Goal: Information Seeking & Learning: Understand process/instructions

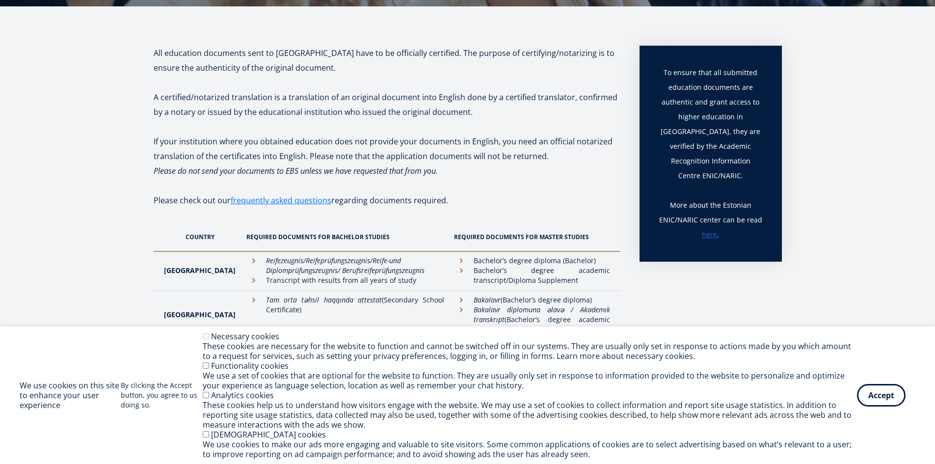
scroll to position [295, 0]
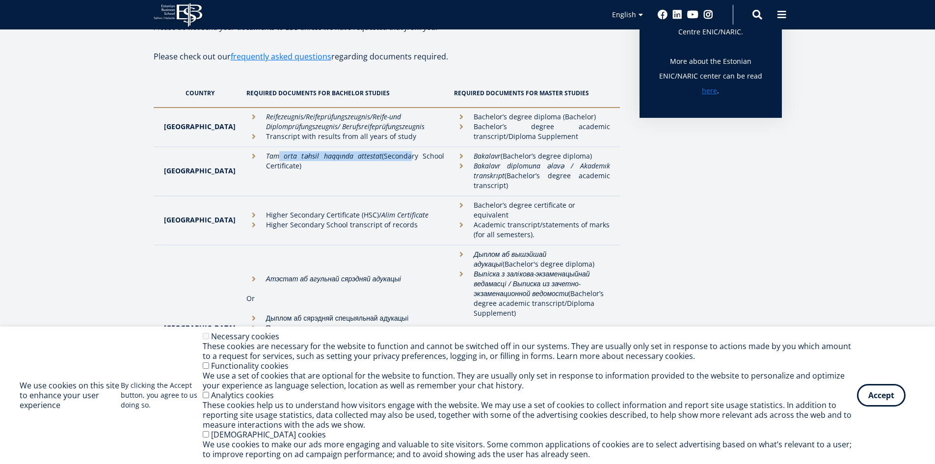
drag, startPoint x: 303, startPoint y: 159, endPoint x: 448, endPoint y: 166, distance: 145.0
click at [402, 159] on li "[PERSON_NAME] təhsil haqqında attestat (Secondary School Certificate)" at bounding box center [345, 161] width 198 height 20
drag, startPoint x: 238, startPoint y: 95, endPoint x: 372, endPoint y: 99, distance: 133.6
click at [369, 94] on th "Required documents for Bachelor studies" at bounding box center [346, 93] width 208 height 29
drag, startPoint x: 257, startPoint y: 156, endPoint x: 308, endPoint y: 163, distance: 51.1
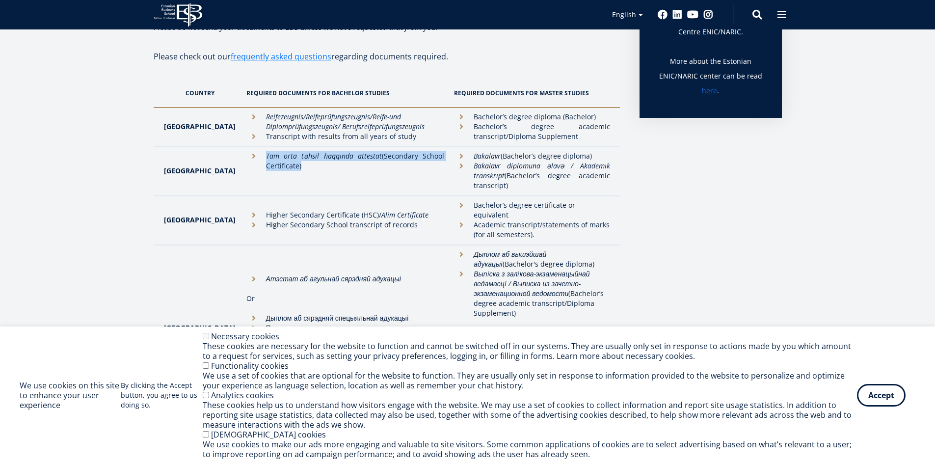
click at [307, 163] on li "[PERSON_NAME] təhsil haqqında attestat (Secondary School Certificate)" at bounding box center [345, 161] width 198 height 20
click at [308, 163] on li "[PERSON_NAME] təhsil haqqında attestat (Secondary School Certificate)" at bounding box center [345, 161] width 198 height 20
click at [874, 401] on button "Accept" at bounding box center [881, 393] width 49 height 23
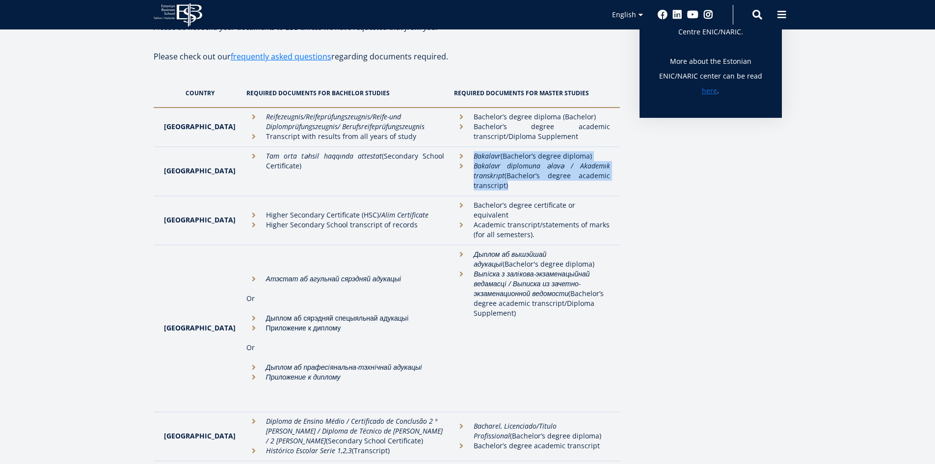
drag, startPoint x: 459, startPoint y: 158, endPoint x: 600, endPoint y: 189, distance: 145.2
click at [600, 189] on td "Bakalavr (Bachelor’s degree diploma) Bakalavr diplomuna əlavə / Akademık transk…" at bounding box center [534, 171] width 170 height 49
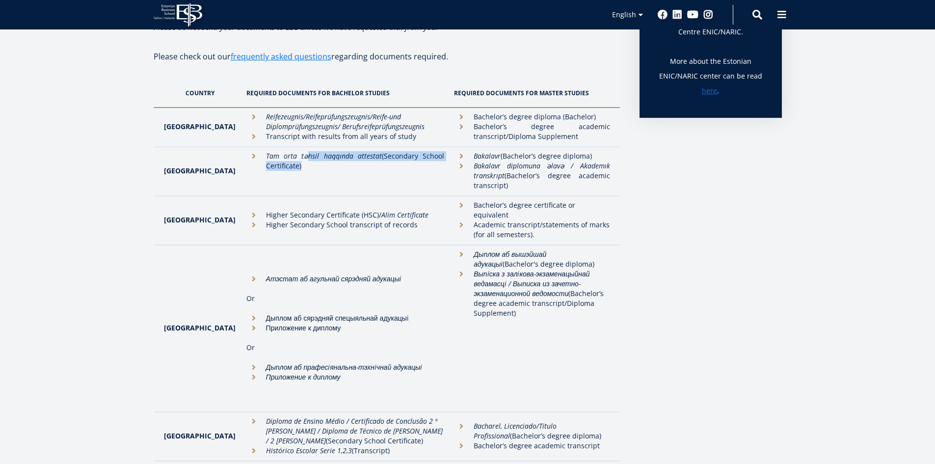
drag, startPoint x: 332, startPoint y: 163, endPoint x: 337, endPoint y: 164, distance: 5.1
click at [337, 164] on li "[PERSON_NAME] təhsil haqqında attestat (Secondary School Certificate)" at bounding box center [345, 161] width 198 height 20
drag, startPoint x: 319, startPoint y: 139, endPoint x: 409, endPoint y: 144, distance: 91.0
click at [403, 143] on td "Reifezeugnis/Reifeprüfungszeugnis/Reife- und Diplomprüfungszeugnis/ Berufsreife…" at bounding box center [346, 127] width 208 height 39
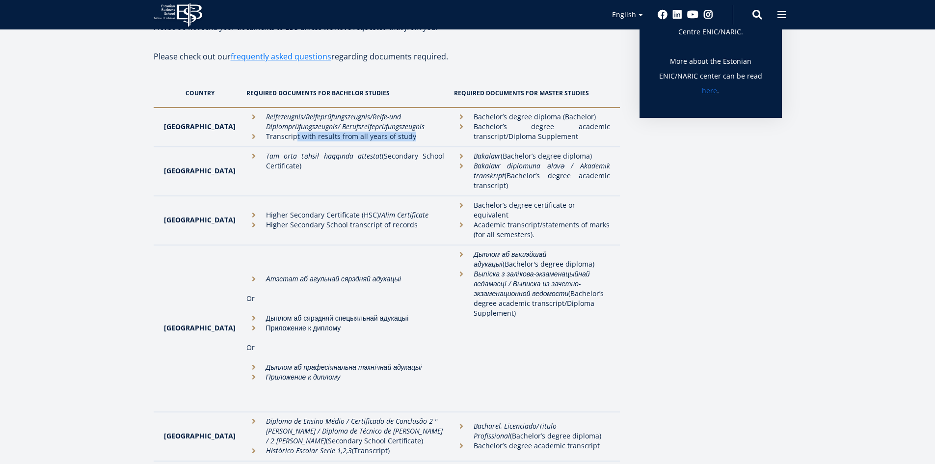
click at [399, 144] on td "Reifezeugnis/Reifeprüfungszeugnis/Reife- und Diplomprüfungszeugnis/ Berufsreife…" at bounding box center [346, 127] width 208 height 39
drag, startPoint x: 311, startPoint y: 220, endPoint x: 387, endPoint y: 220, distance: 76.1
click at [386, 220] on li "Higher Secondary School transcript of records" at bounding box center [345, 225] width 198 height 10
click at [379, 220] on li "Higher Secondary School transcript of records" at bounding box center [345, 225] width 198 height 10
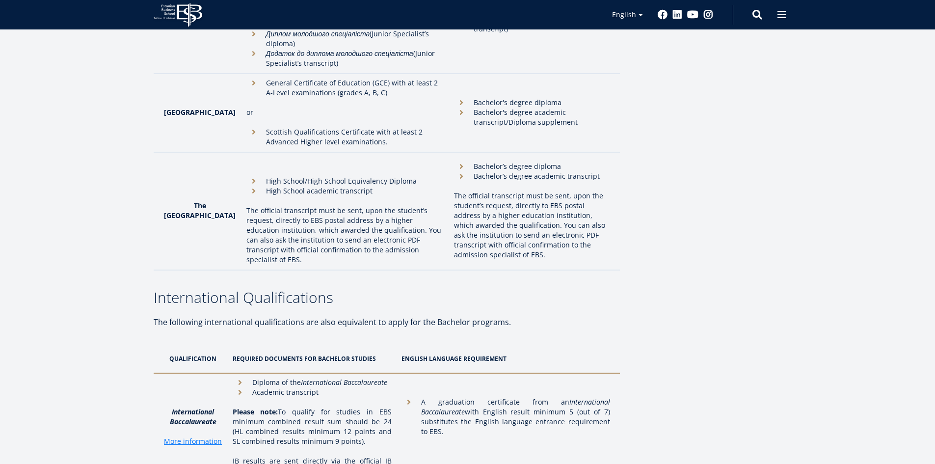
scroll to position [2848, 0]
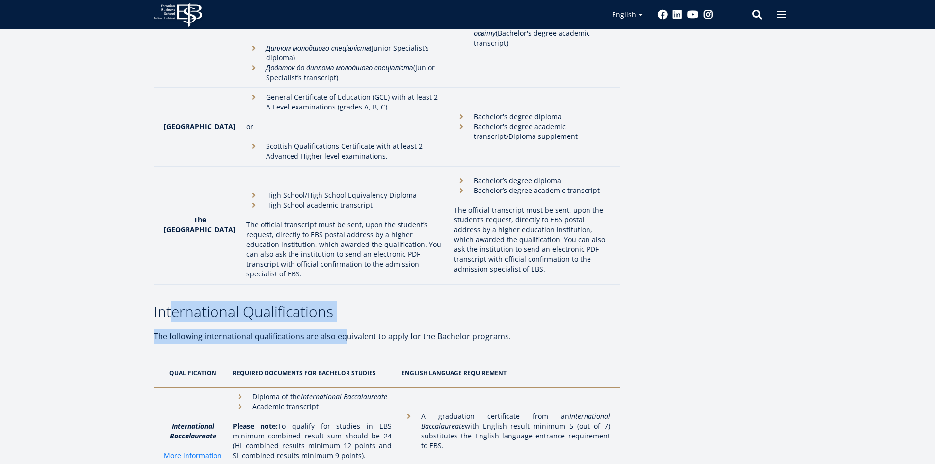
drag, startPoint x: 178, startPoint y: 184, endPoint x: 338, endPoint y: 216, distance: 163.2
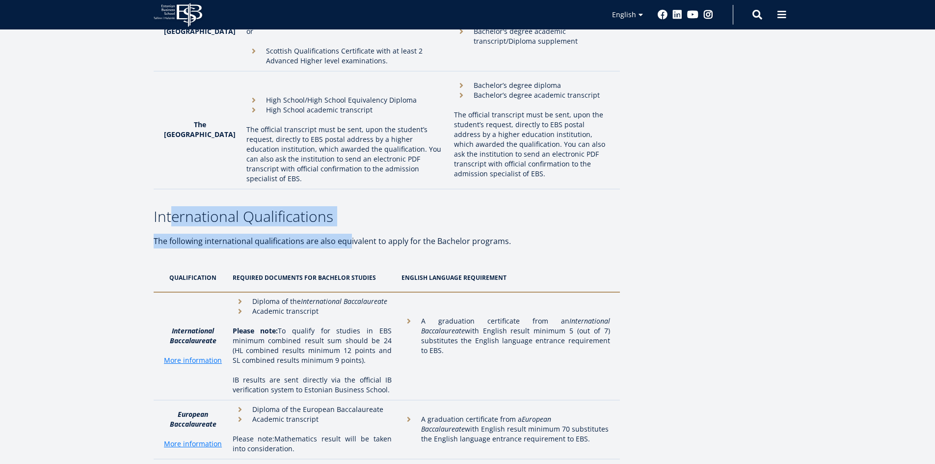
scroll to position [2946, 0]
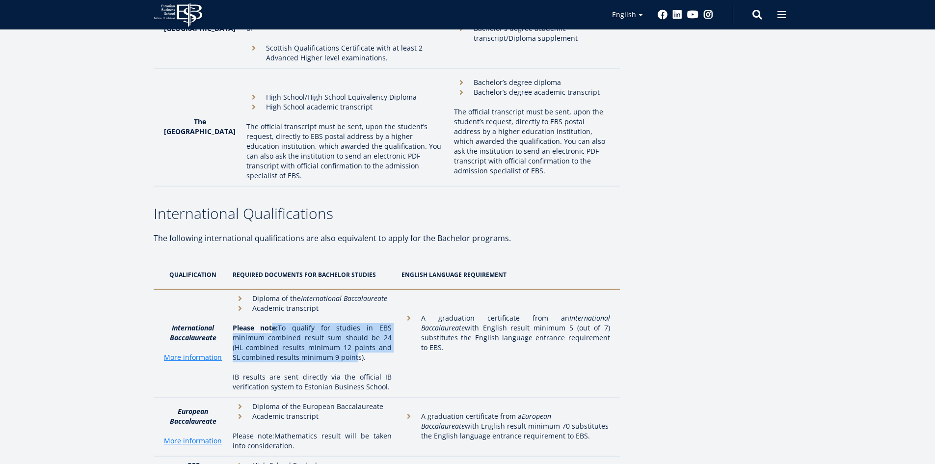
drag, startPoint x: 326, startPoint y: 219, endPoint x: 368, endPoint y: 236, distance: 44.8
click at [365, 289] on td "Diploma of the International Baccalaureate Academic transcript Please note: To …" at bounding box center [312, 343] width 169 height 108
click at [368, 362] on p at bounding box center [312, 367] width 159 height 10
